Goal: Task Accomplishment & Management: Manage account settings

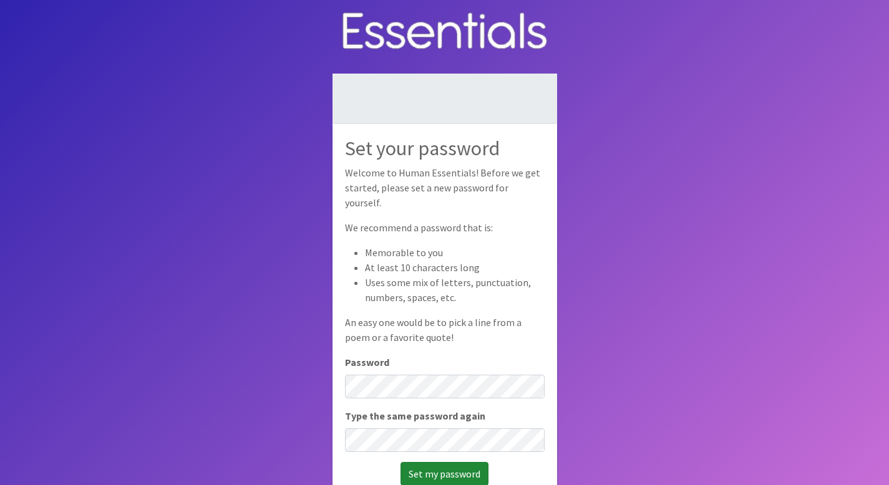
click at [453, 471] on input "Set my password" at bounding box center [445, 474] width 88 height 24
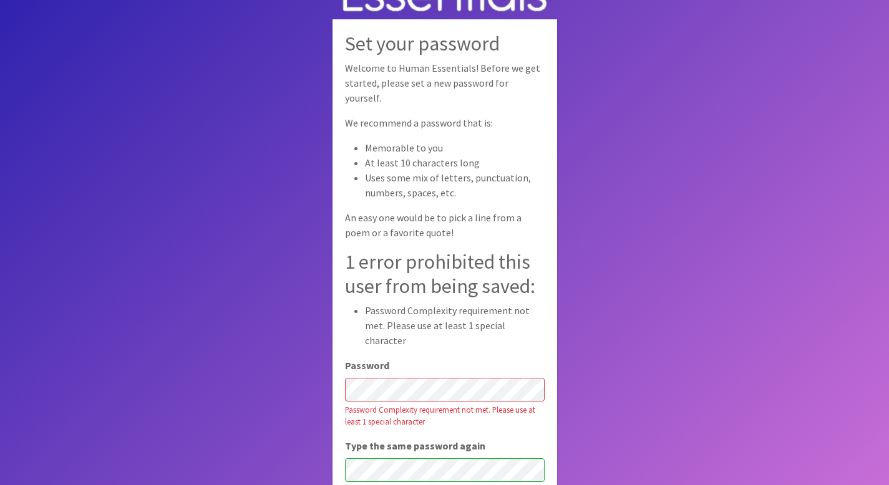
scroll to position [84, 0]
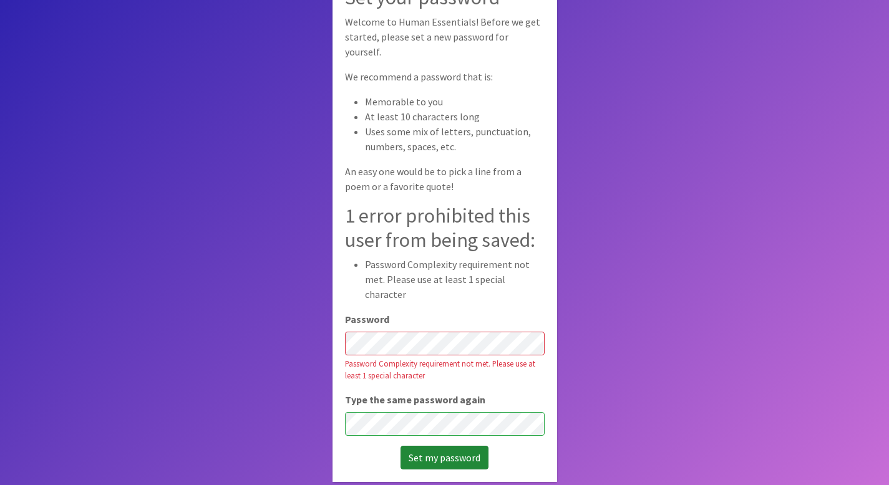
click at [458, 446] on input "Set my password" at bounding box center [445, 458] width 88 height 24
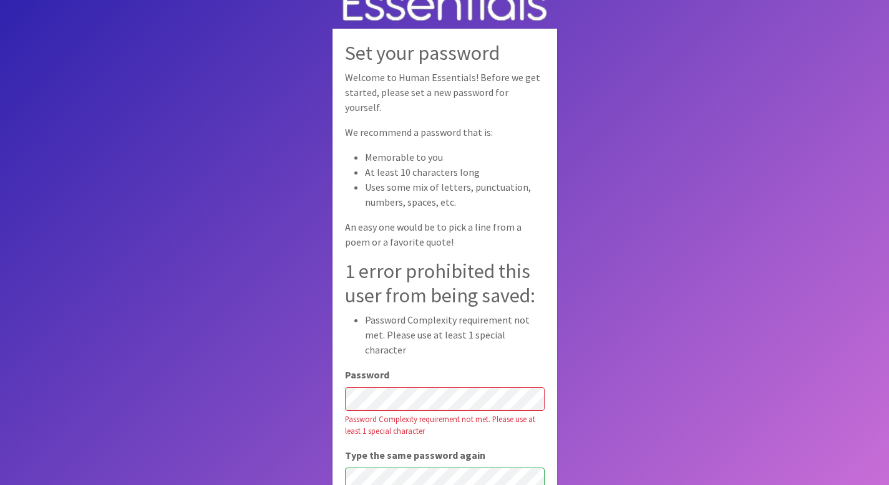
scroll to position [0, 0]
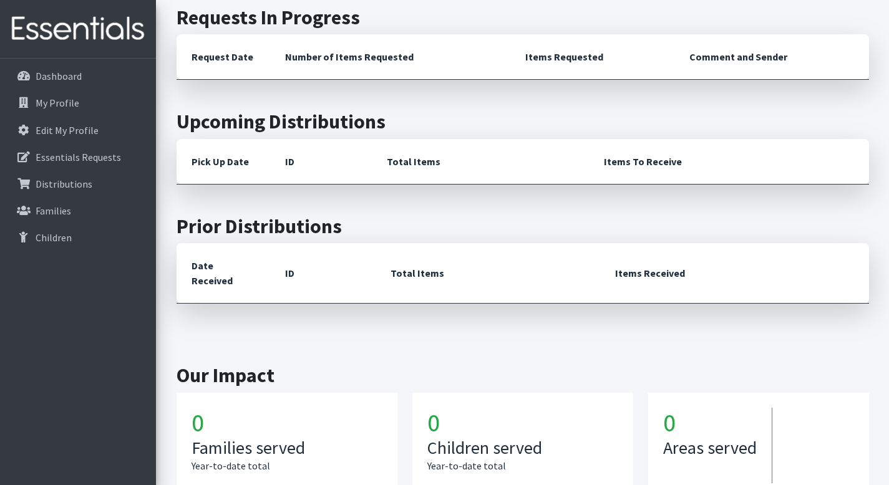
scroll to position [109, 0]
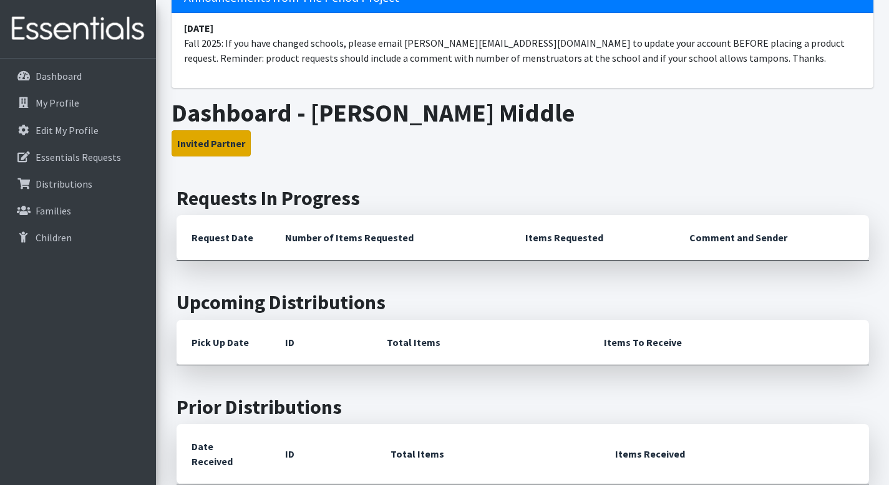
click at [214, 145] on button "Invited Partner" at bounding box center [211, 143] width 79 height 26
click at [215, 144] on button "Invited Partner" at bounding box center [211, 143] width 79 height 26
click at [215, 143] on button "Invited Partner" at bounding box center [211, 143] width 79 height 26
click at [245, 203] on h2 "Requests In Progress" at bounding box center [523, 199] width 692 height 24
click at [354, 191] on h2 "Requests In Progress" at bounding box center [523, 199] width 692 height 24
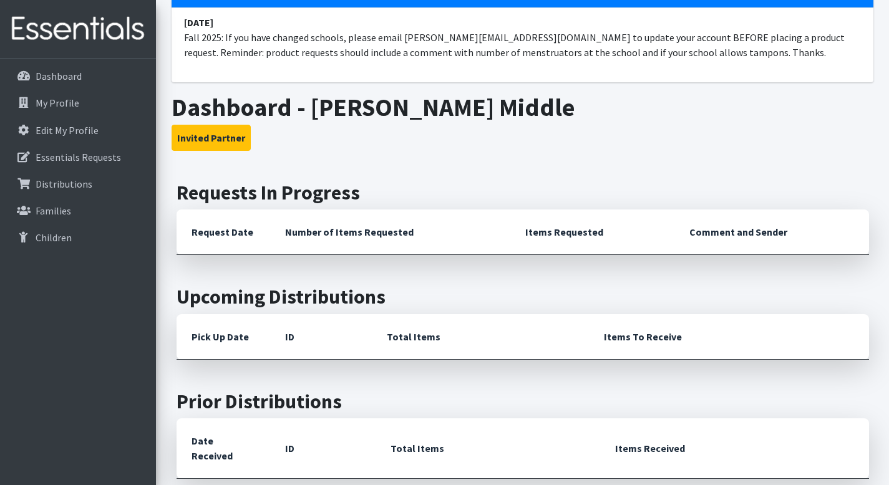
scroll to position [0, 0]
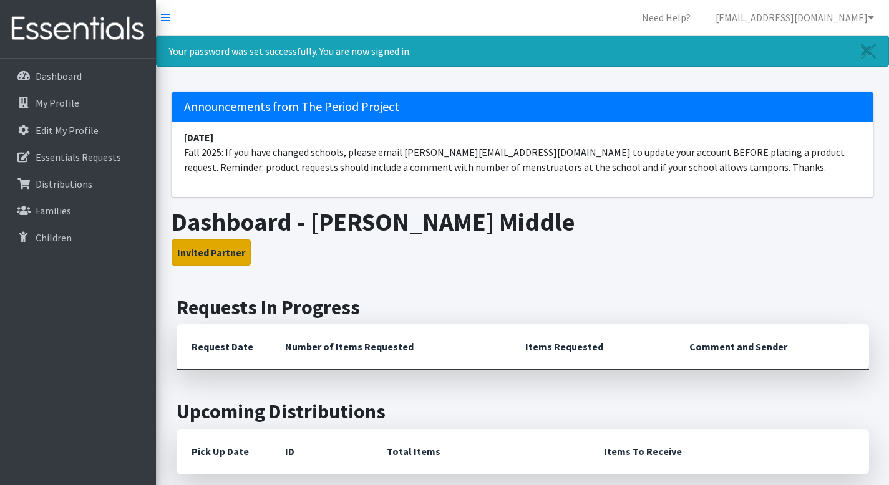
click at [226, 250] on button "Invited Partner" at bounding box center [211, 253] width 79 height 26
click at [223, 251] on button "Invited Partner" at bounding box center [211, 253] width 79 height 26
click at [224, 251] on button "Invited Partner" at bounding box center [211, 253] width 79 height 26
click at [242, 350] on th "Request Date" at bounding box center [224, 347] width 94 height 46
click at [243, 350] on th "Request Date" at bounding box center [224, 347] width 94 height 46
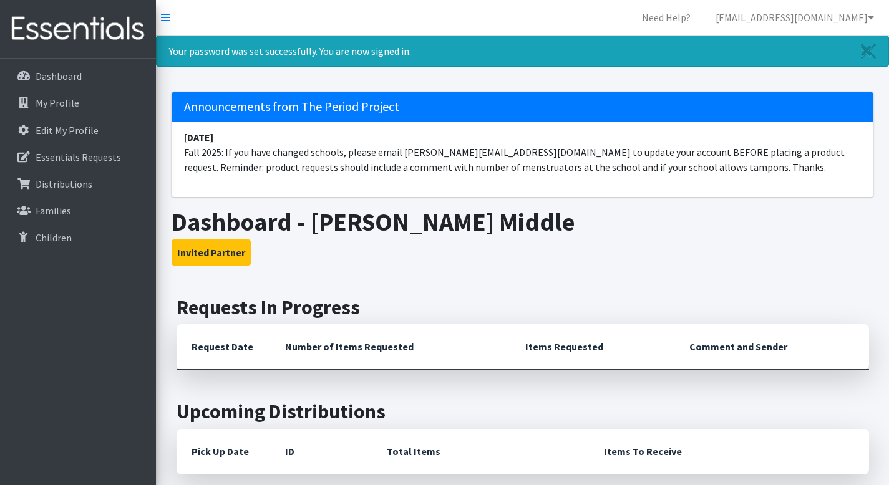
click at [361, 347] on th "Number of Items Requested" at bounding box center [390, 347] width 241 height 46
click at [227, 313] on h2 "Requests In Progress" at bounding box center [523, 308] width 692 height 24
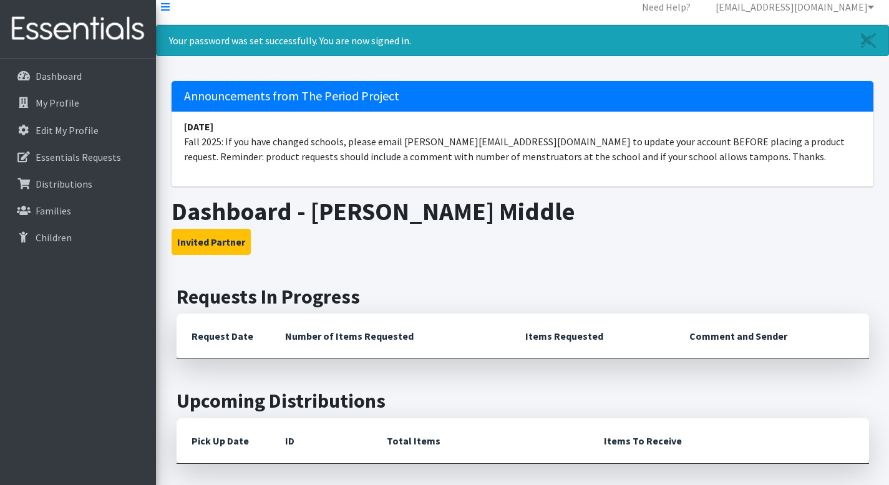
scroll to position [19, 0]
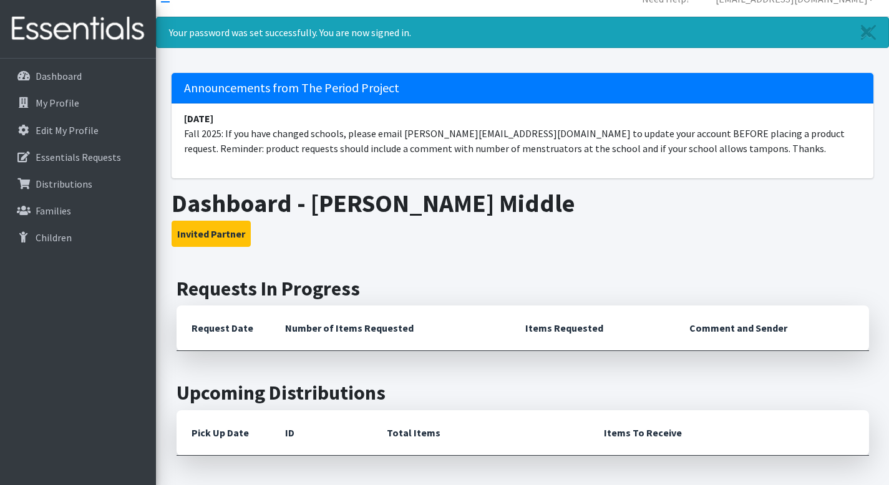
click at [271, 291] on h2 "Requests In Progress" at bounding box center [523, 289] width 692 height 24
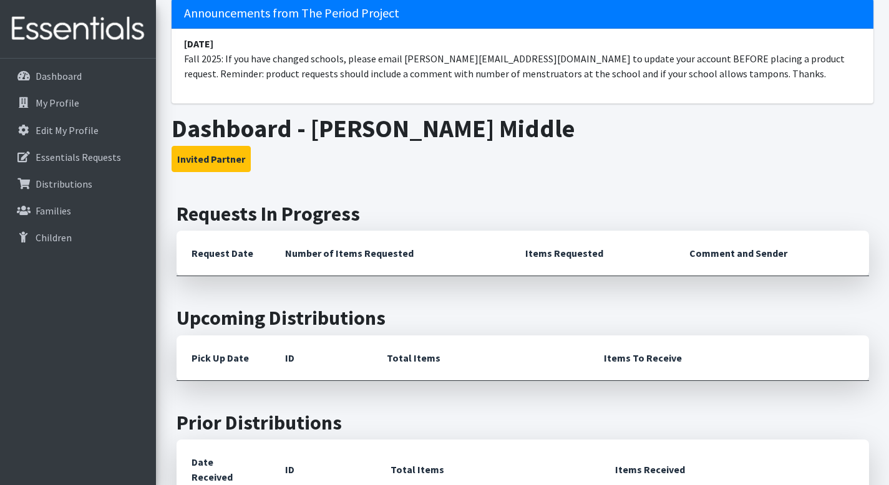
scroll to position [0, 0]
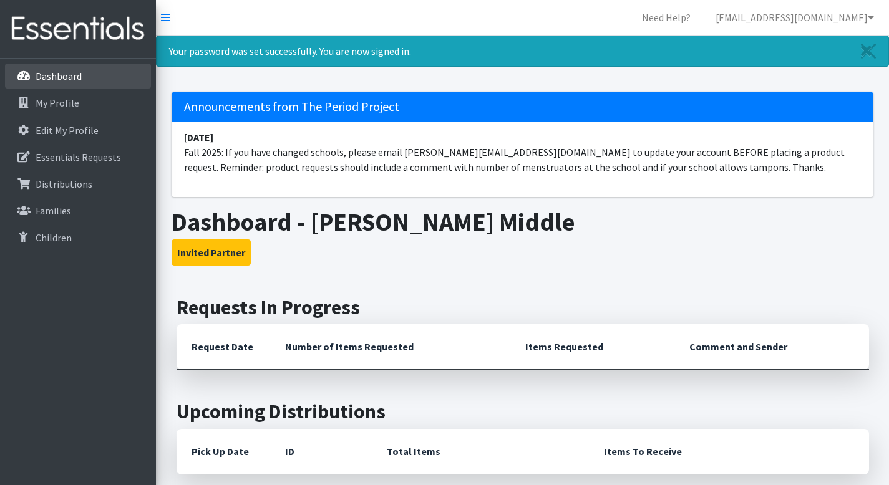
click at [43, 74] on p "Dashboard" at bounding box center [59, 76] width 46 height 12
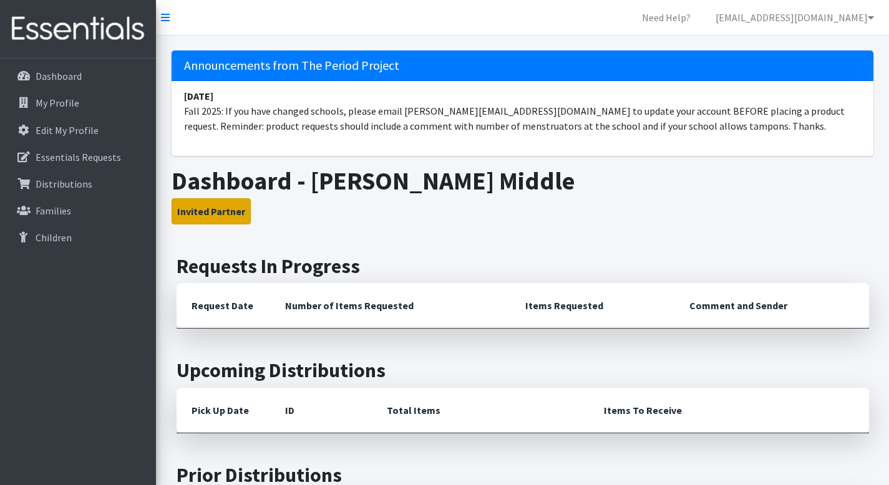
click at [223, 215] on button "Invited Partner" at bounding box center [211, 211] width 79 height 26
click at [265, 178] on h1 "Dashboard - [PERSON_NAME] Middle" at bounding box center [523, 181] width 702 height 30
click at [206, 213] on button "Invited Partner" at bounding box center [211, 211] width 79 height 26
